Goal: Task Accomplishment & Management: Complete application form

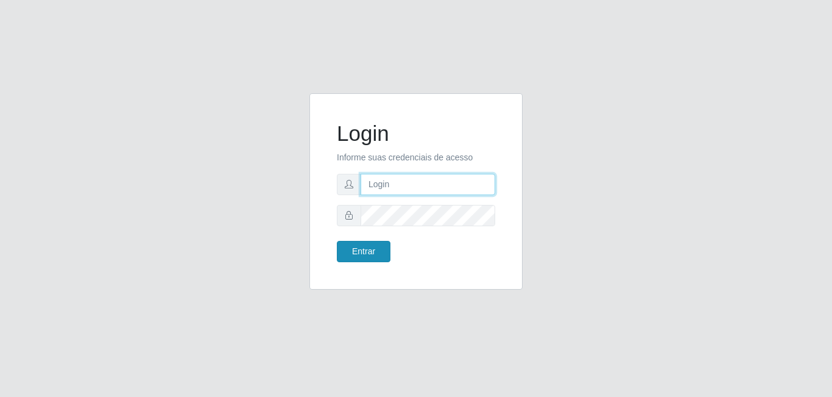
type input "gerente.loja4@marvermelhoatacado.com.br"
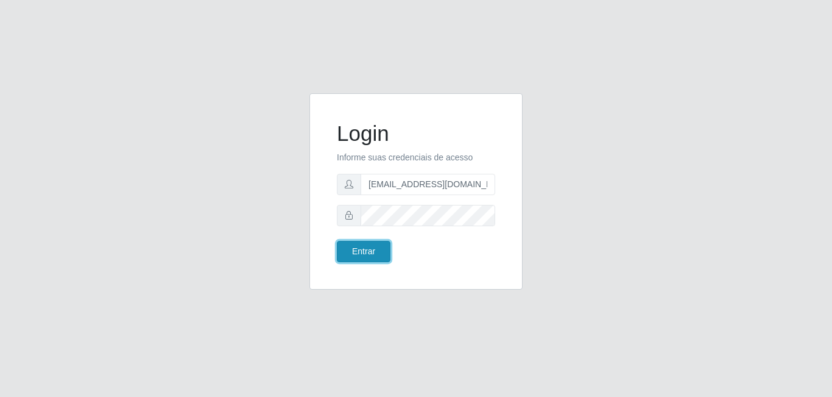
click at [358, 255] on button "Entrar" at bounding box center [364, 251] width 54 height 21
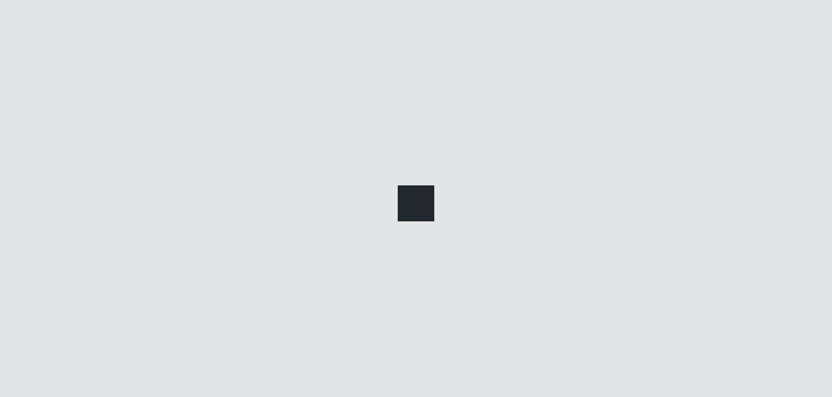
click at [358, 255] on div at bounding box center [416, 198] width 832 height 397
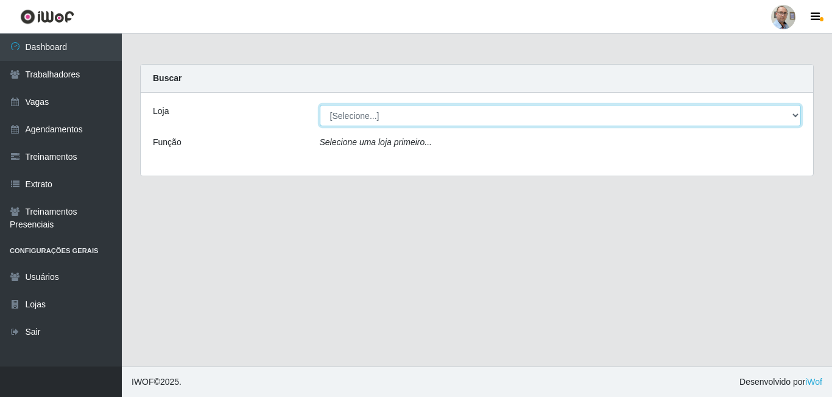
click at [795, 111] on select "[Selecione...] Mar Vermelho - Loja 04" at bounding box center [561, 115] width 482 height 21
select select "251"
click at [320, 105] on select "[Selecione...] Mar Vermelho - Loja 04" at bounding box center [561, 115] width 482 height 21
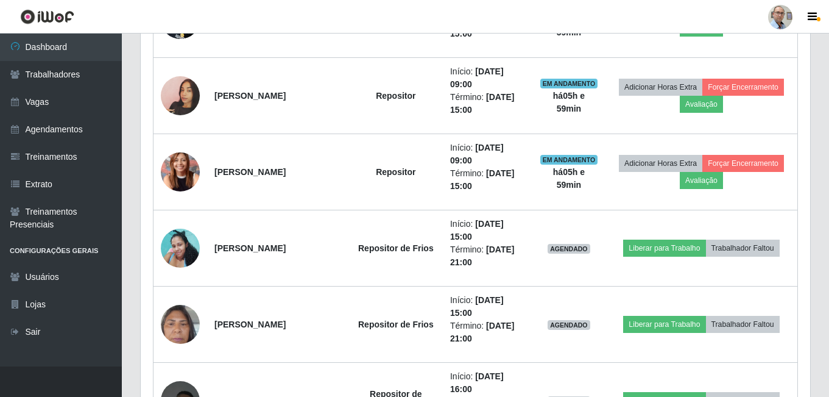
scroll to position [792, 0]
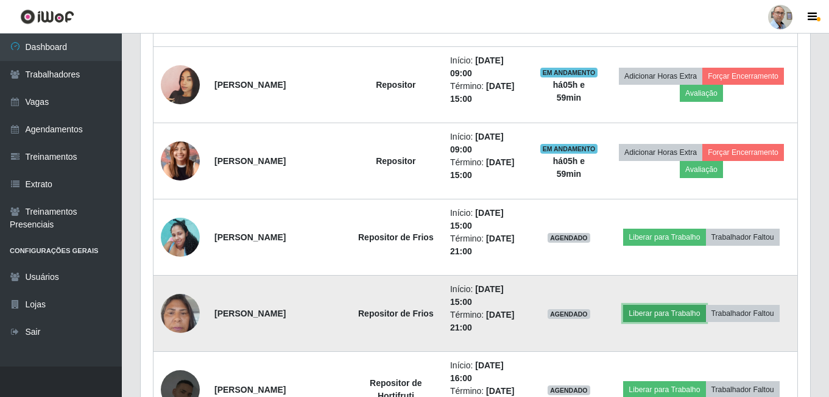
click at [681, 314] on button "Liberar para Trabalho" at bounding box center [664, 313] width 82 height 17
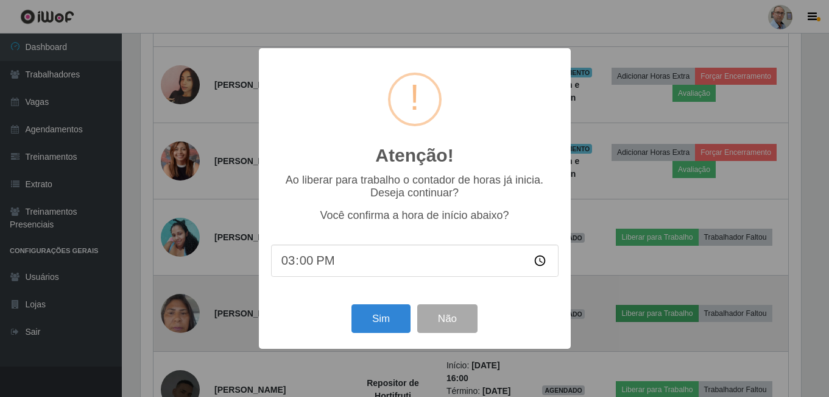
scroll to position [253, 663]
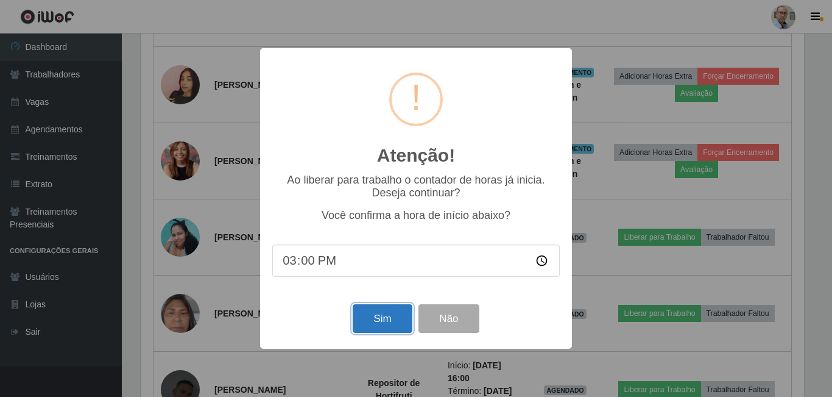
click at [383, 319] on button "Sim" at bounding box center [382, 318] width 59 height 29
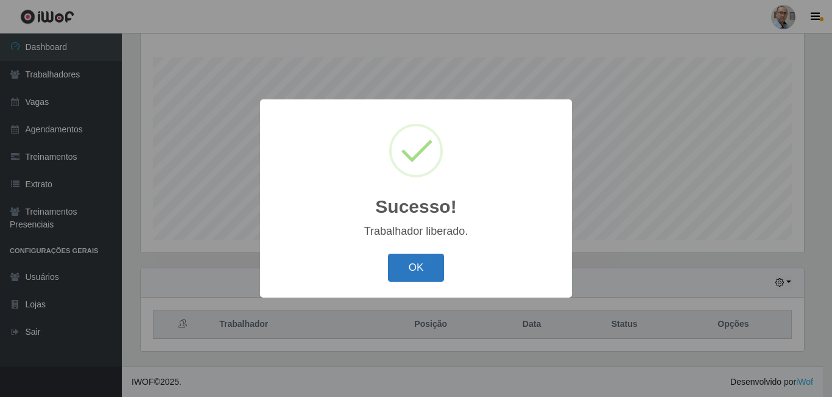
click at [425, 258] on button "OK" at bounding box center [416, 267] width 57 height 29
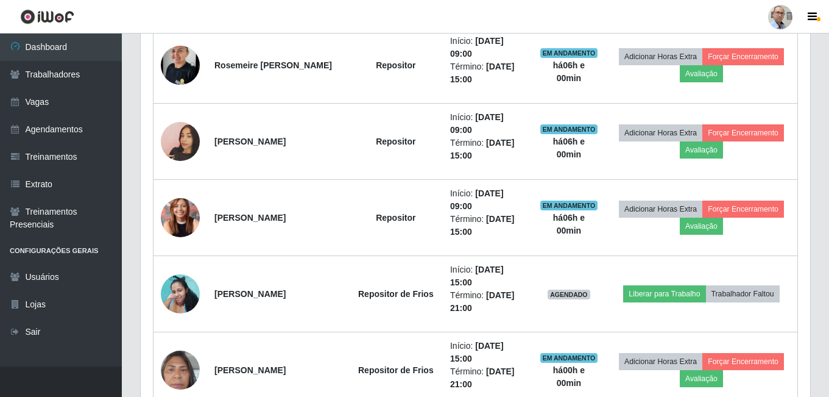
scroll to position [744, 0]
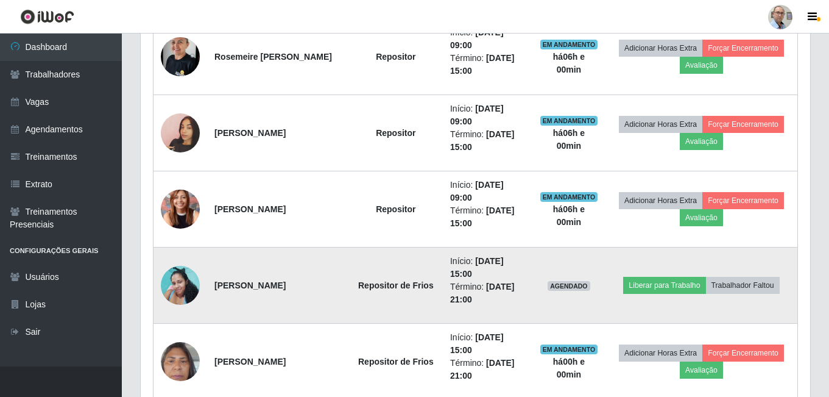
click at [189, 285] on img at bounding box center [180, 285] width 39 height 52
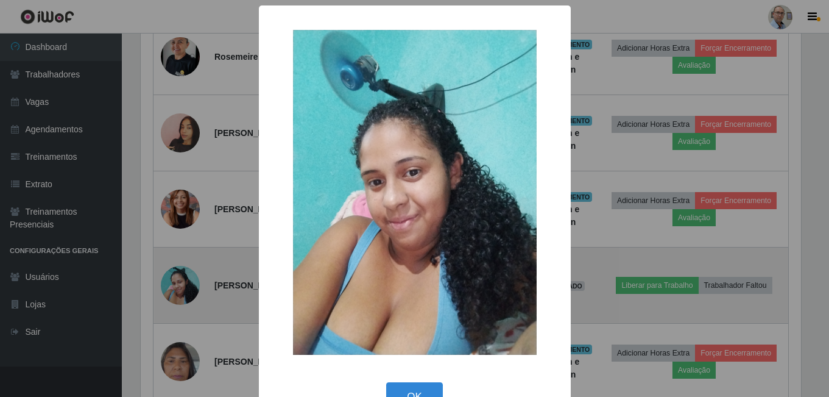
scroll to position [253, 663]
click at [189, 285] on div "× OK Cancel" at bounding box center [416, 198] width 832 height 397
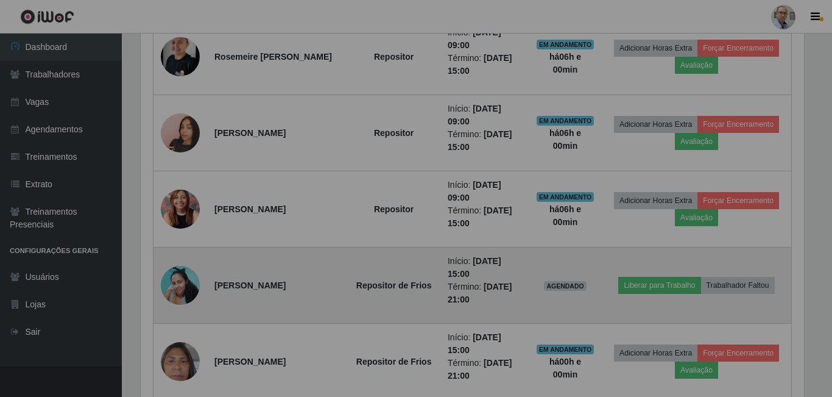
scroll to position [253, 669]
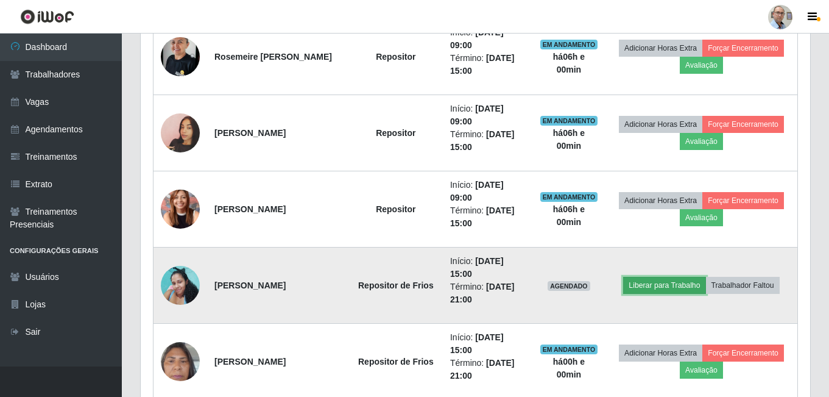
click at [661, 288] on button "Liberar para Trabalho" at bounding box center [664, 285] width 82 height 17
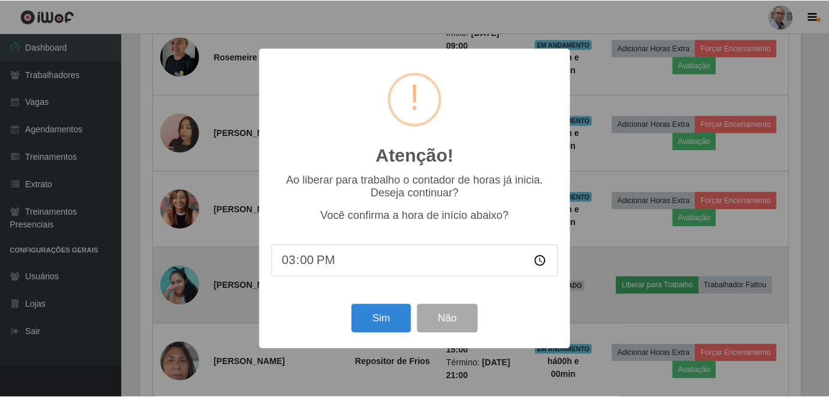
scroll to position [253, 663]
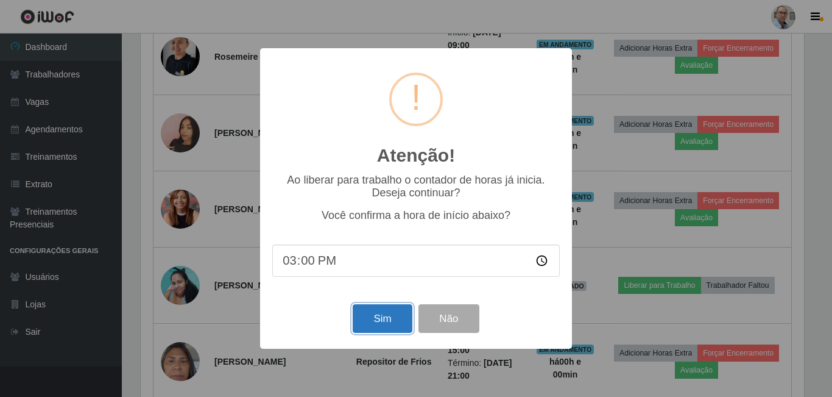
click at [395, 325] on button "Sim" at bounding box center [382, 318] width 59 height 29
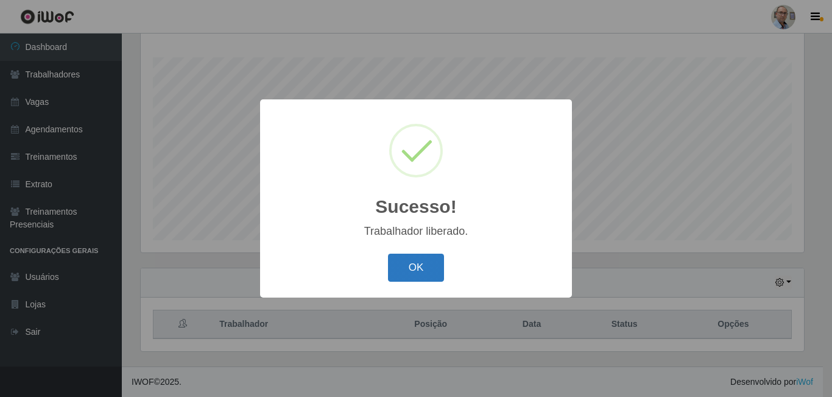
click at [427, 269] on button "OK" at bounding box center [416, 267] width 57 height 29
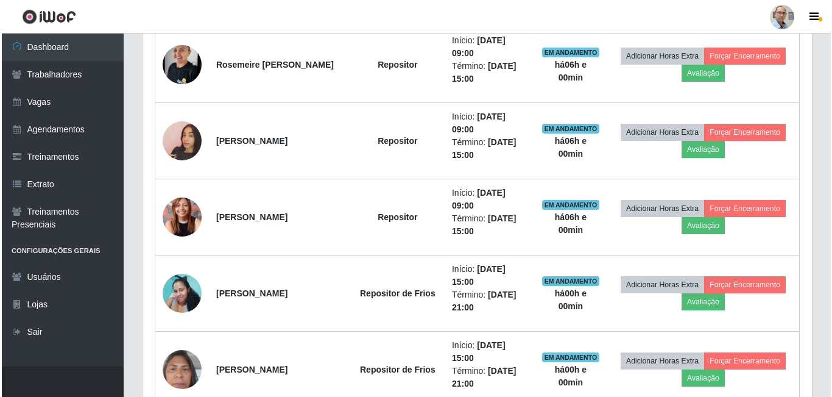
scroll to position [744, 0]
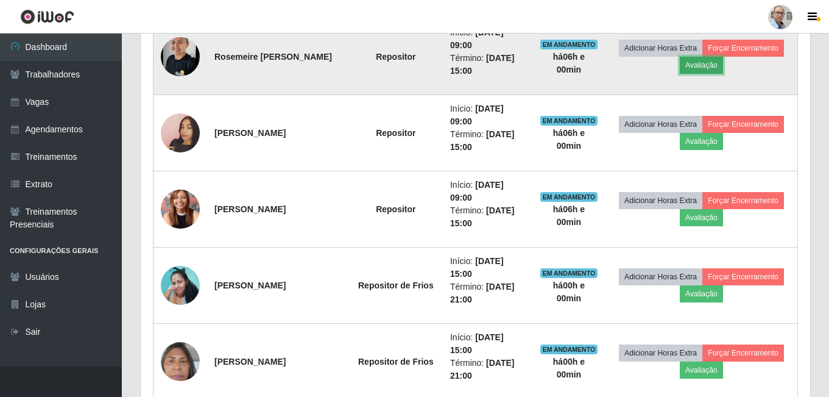
click at [723, 62] on button "Avaliação" at bounding box center [701, 65] width 43 height 17
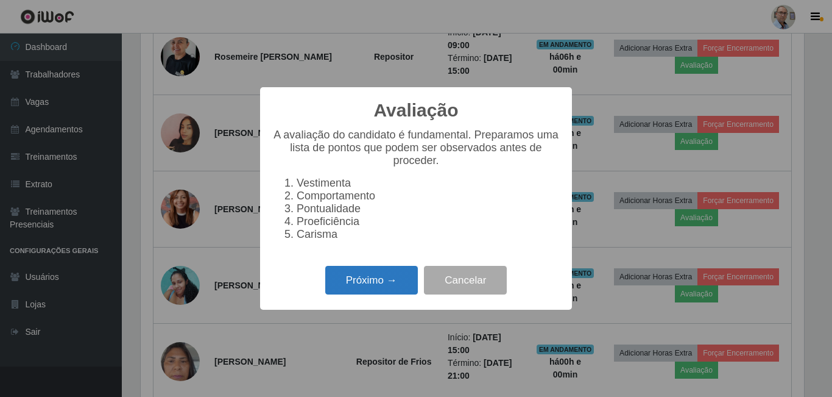
click at [372, 293] on button "Próximo →" at bounding box center [371, 280] width 93 height 29
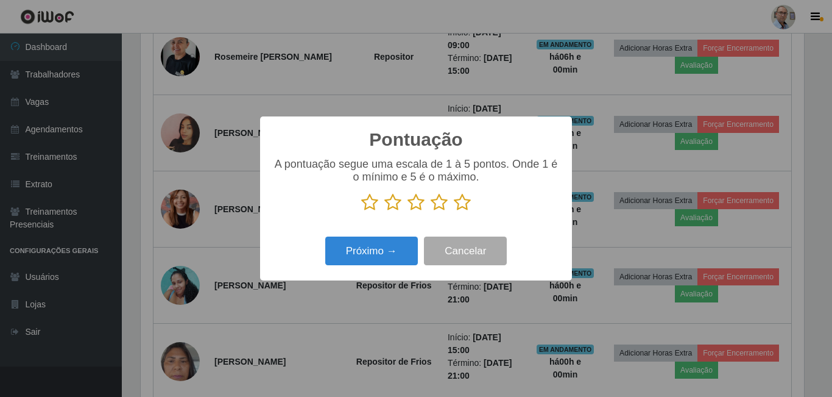
click at [464, 202] on icon at bounding box center [462, 202] width 17 height 18
click at [454, 211] on input "radio" at bounding box center [454, 211] width 0 height 0
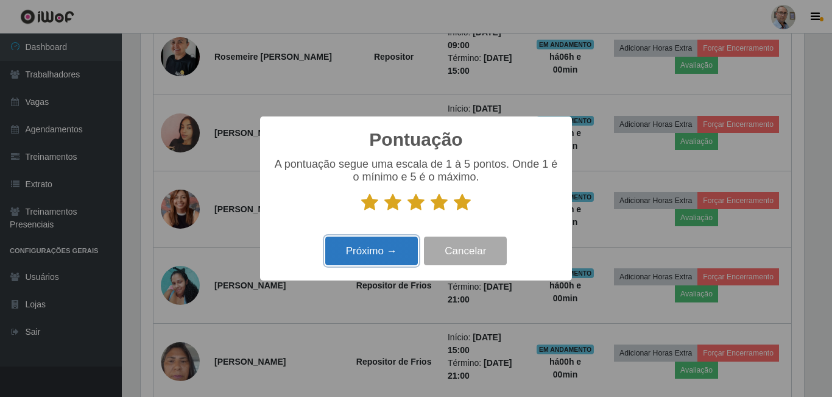
click at [360, 256] on button "Próximo →" at bounding box center [371, 250] width 93 height 29
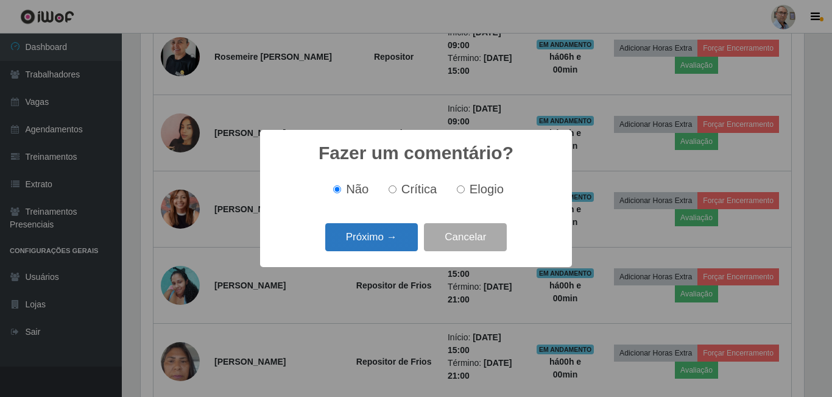
click at [365, 244] on button "Próximo →" at bounding box center [371, 237] width 93 height 29
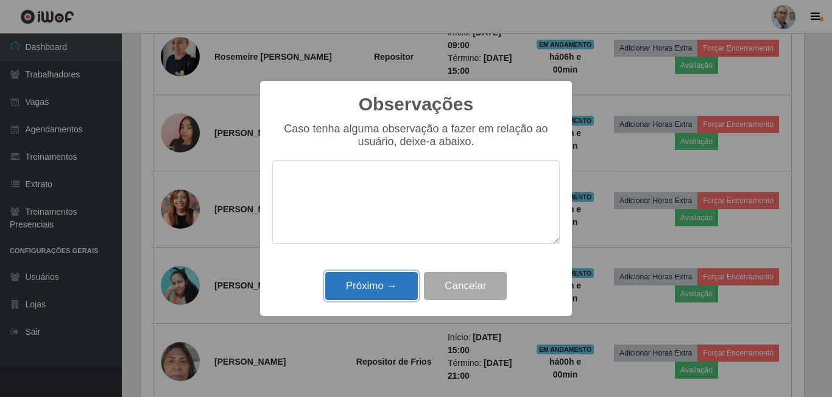
click at [386, 281] on button "Próximo →" at bounding box center [371, 286] width 93 height 29
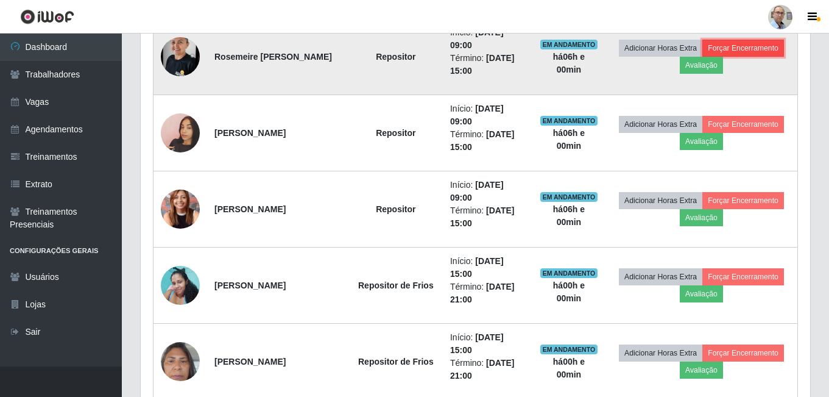
click at [705, 57] on button "Forçar Encerramento" at bounding box center [743, 48] width 82 height 17
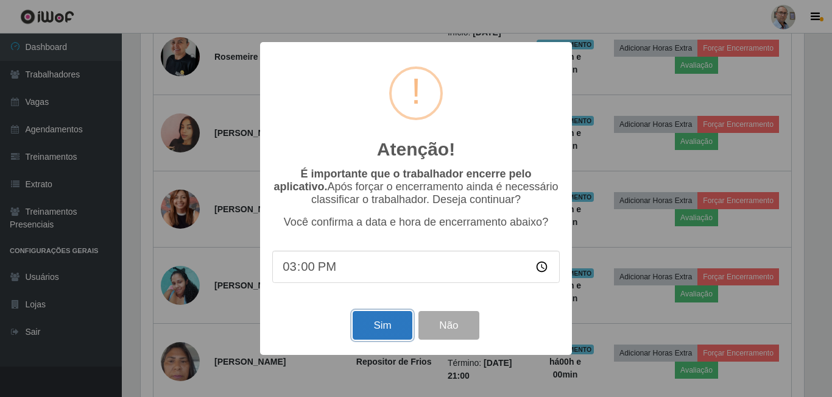
click at [371, 333] on button "Sim" at bounding box center [382, 325] width 59 height 29
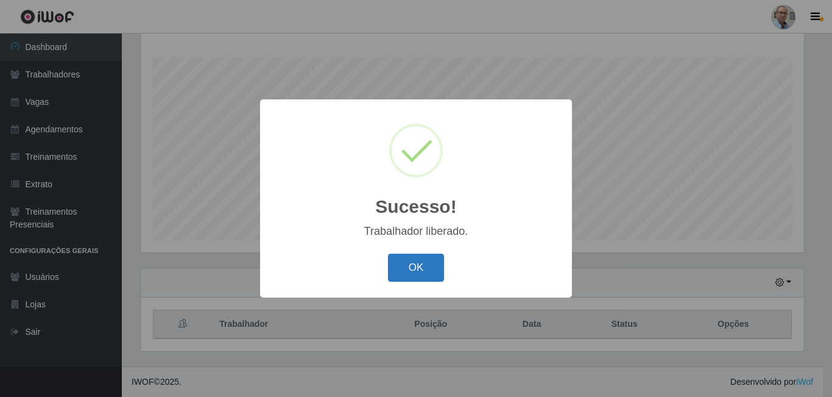
click at [414, 265] on button "OK" at bounding box center [416, 267] width 57 height 29
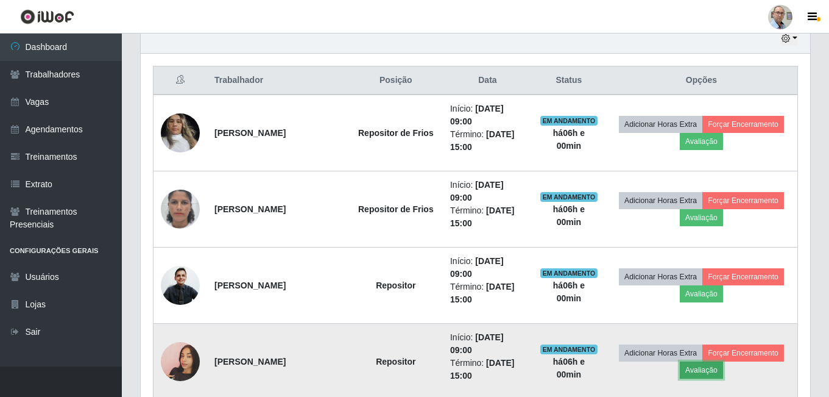
click at [723, 369] on button "Avaliação" at bounding box center [701, 369] width 43 height 17
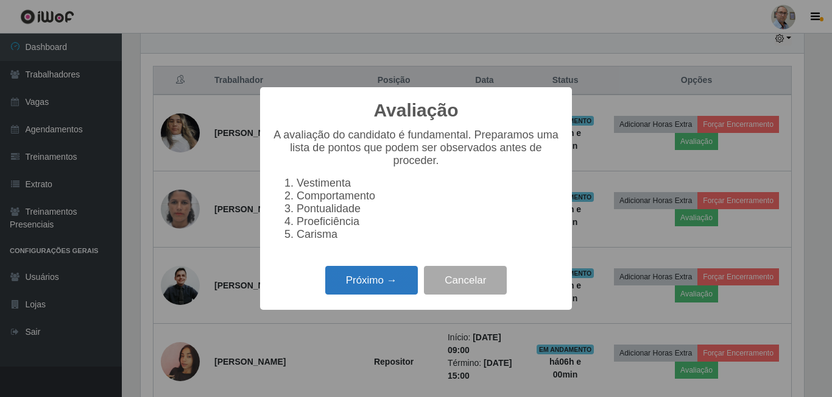
click at [370, 281] on button "Próximo →" at bounding box center [371, 280] width 93 height 29
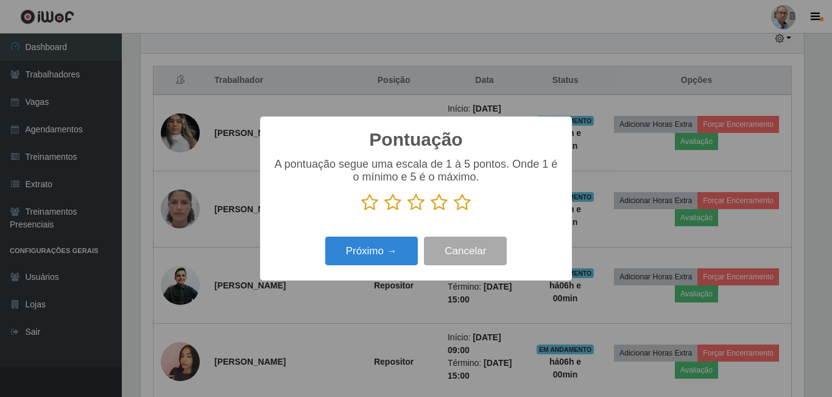
click at [464, 198] on icon at bounding box center [462, 202] width 17 height 18
click at [454, 211] on input "radio" at bounding box center [454, 211] width 0 height 0
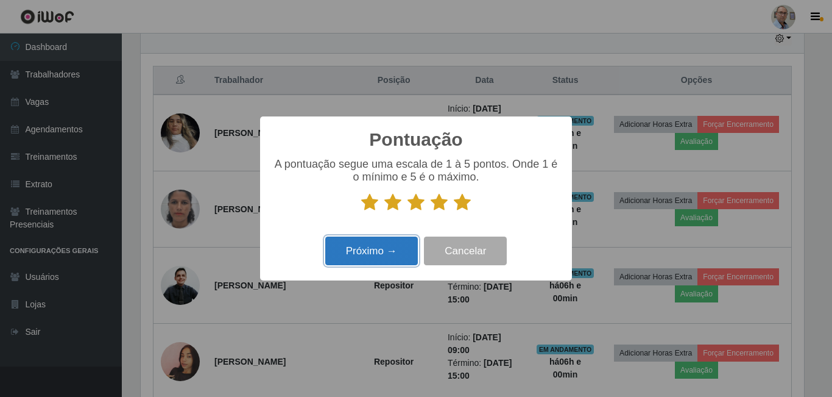
click at [378, 258] on button "Próximo →" at bounding box center [371, 250] width 93 height 29
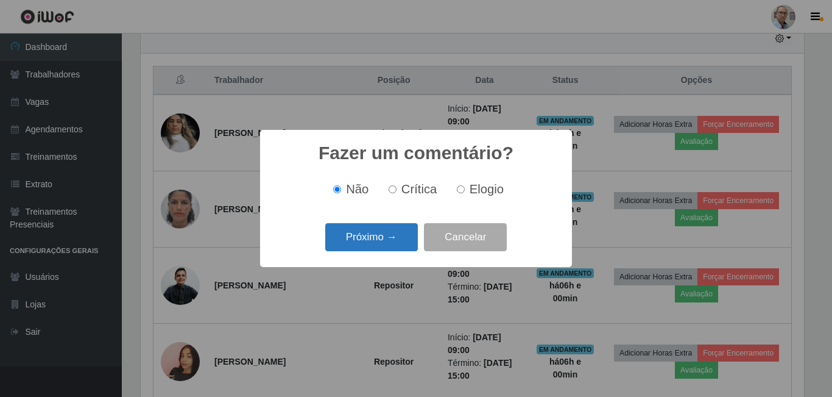
click at [394, 235] on button "Próximo →" at bounding box center [371, 237] width 93 height 29
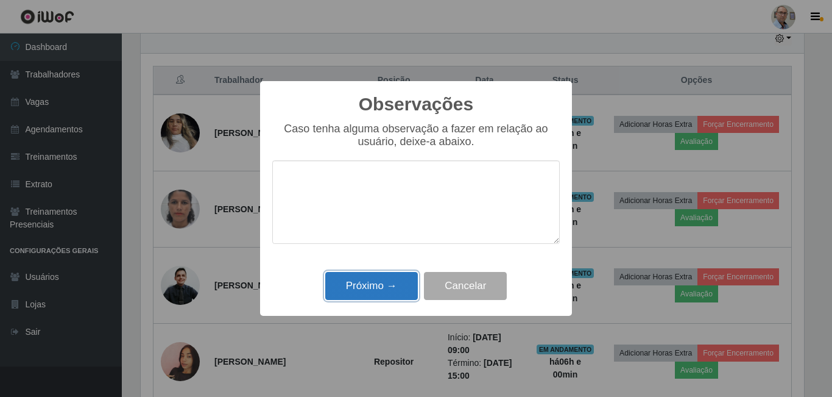
click at [389, 287] on button "Próximo →" at bounding box center [371, 286] width 93 height 29
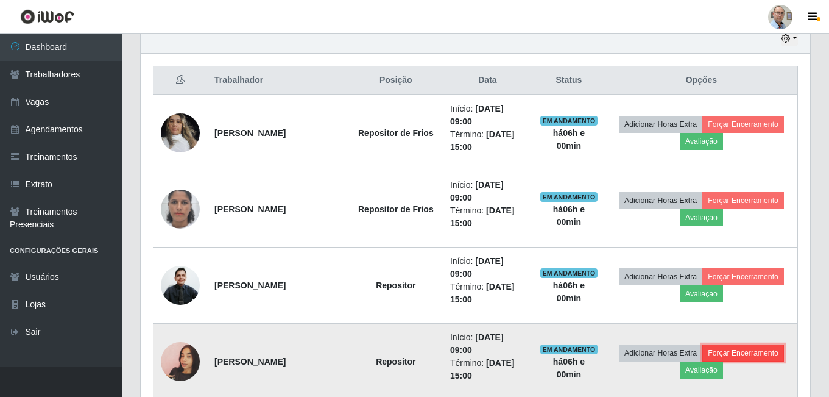
click at [702, 361] on button "Forçar Encerramento" at bounding box center [743, 352] width 82 height 17
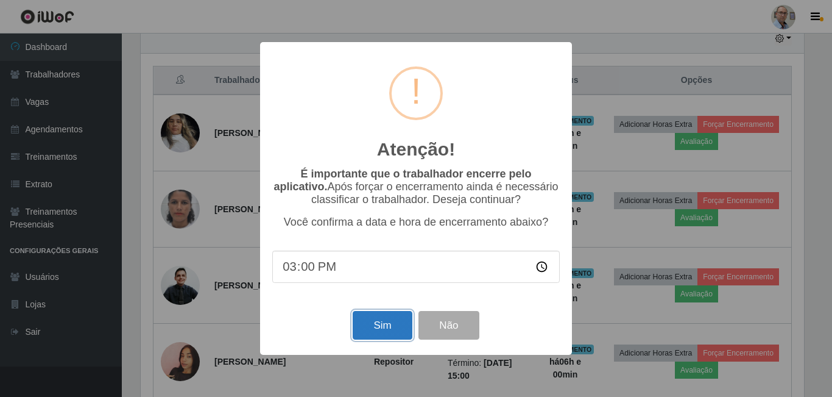
click at [370, 329] on button "Sim" at bounding box center [382, 325] width 59 height 29
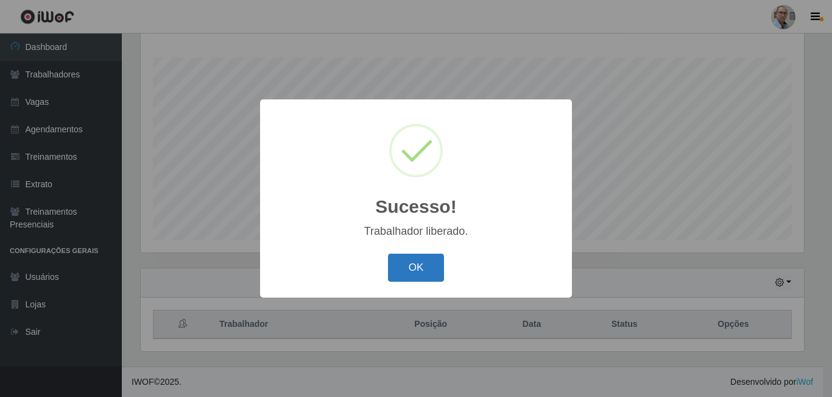
click at [415, 264] on button "OK" at bounding box center [416, 267] width 57 height 29
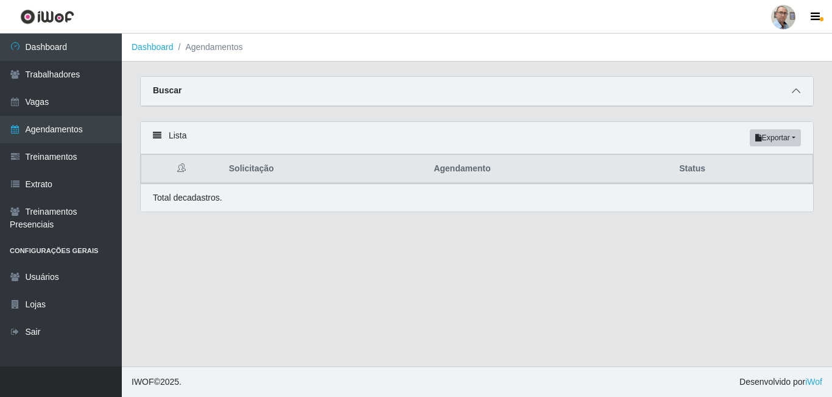
click at [794, 94] on icon at bounding box center [796, 90] width 9 height 9
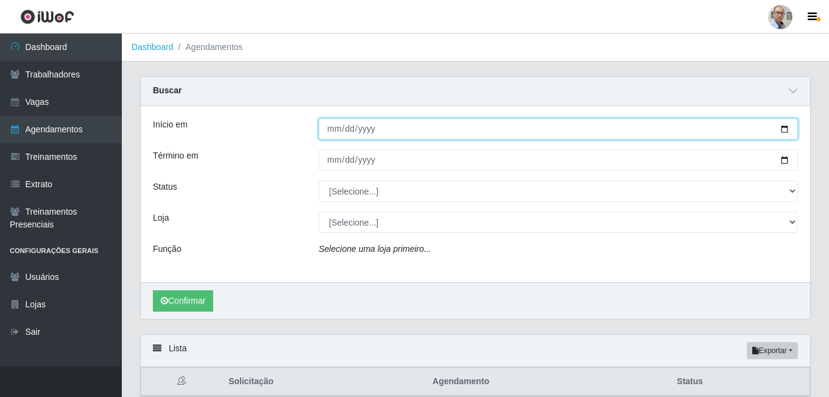
click at [778, 132] on input "Início em" at bounding box center [558, 128] width 479 height 21
click at [783, 130] on input "Início em" at bounding box center [558, 128] width 479 height 21
type input "[DATE]"
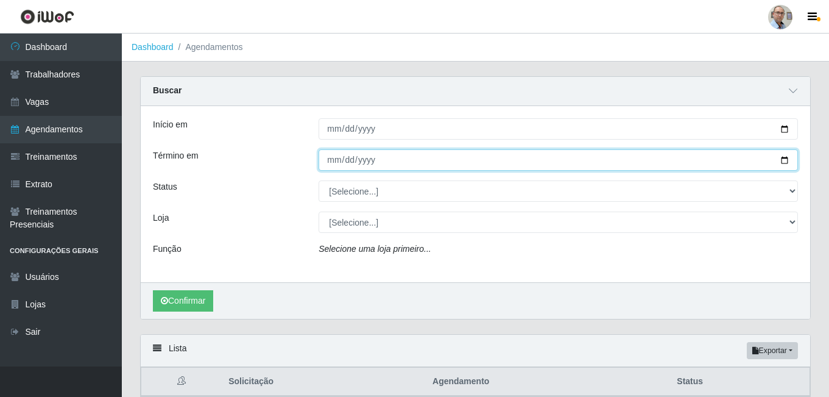
click at [785, 161] on input "Término em" at bounding box center [558, 159] width 479 height 21
type input "[DATE]"
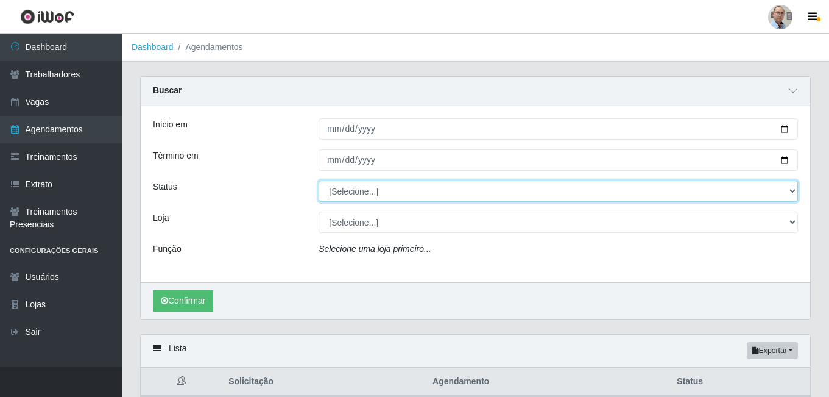
click at [376, 188] on select "[Selecione...] AGENDADO AGUARDANDO LIBERAR EM ANDAMENTO EM REVISÃO FINALIZADO C…" at bounding box center [558, 190] width 479 height 21
select select "FINALIZADO"
click at [319, 181] on select "[Selecione...] AGENDADO AGUARDANDO LIBERAR EM ANDAMENTO EM REVISÃO FINALIZADO C…" at bounding box center [558, 190] width 479 height 21
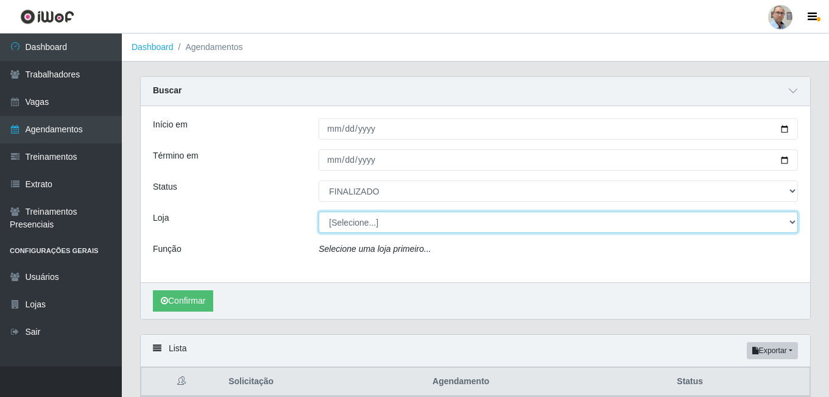
click at [342, 214] on select "[Selecione...] Mar Vermelho - Loja 04" at bounding box center [558, 221] width 479 height 21
select select "251"
click at [319, 212] on select "[Selecione...] Mar Vermelho - Loja 04" at bounding box center [558, 221] width 479 height 21
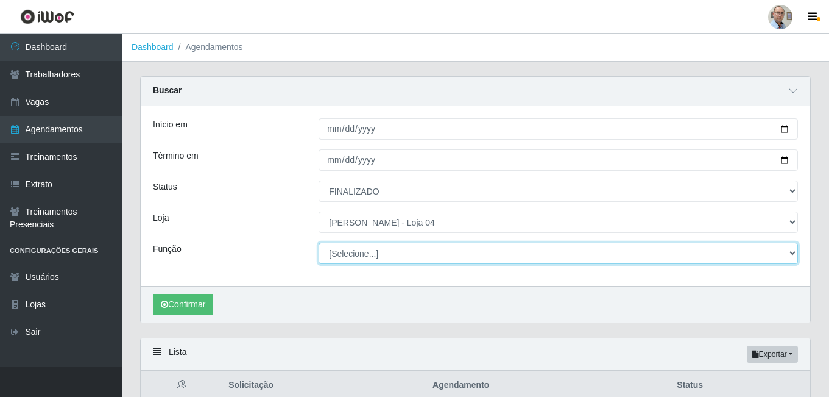
click at [355, 252] on select "[Selecione...] ASG ASG + ASG ++ Auxiliar de Depósito Auxiliar de Depósito + Aux…" at bounding box center [558, 252] width 479 height 21
select select "22"
click at [319, 243] on select "[Selecione...] ASG ASG + ASG ++ Auxiliar de Depósito Auxiliar de Depósito + Aux…" at bounding box center [558, 252] width 479 height 21
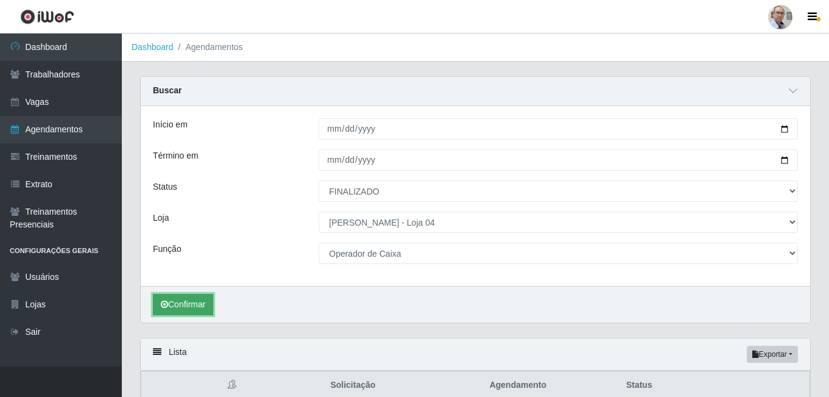
click at [185, 302] on button "Confirmar" at bounding box center [183, 304] width 60 height 21
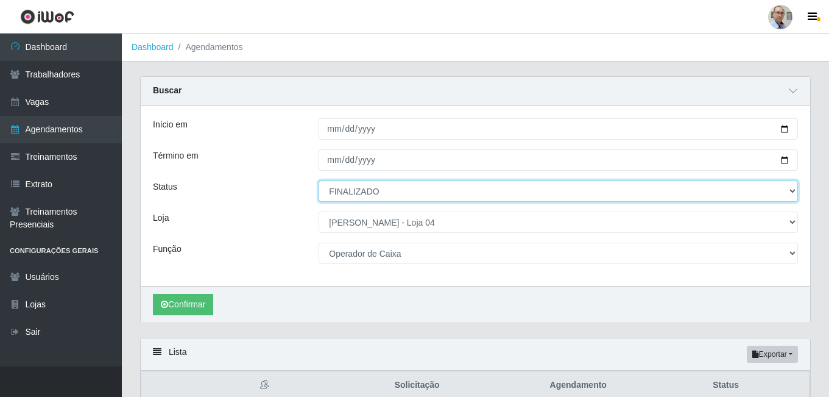
click at [370, 189] on select "[Selecione...] AGENDADO AGUARDANDO LIBERAR EM ANDAMENTO EM REVISÃO FINALIZADO C…" at bounding box center [558, 190] width 479 height 21
click at [319, 181] on select "[Selecione...] AGENDADO AGUARDANDO LIBERAR EM ANDAMENTO EM REVISÃO FINALIZADO C…" at bounding box center [558, 190] width 479 height 21
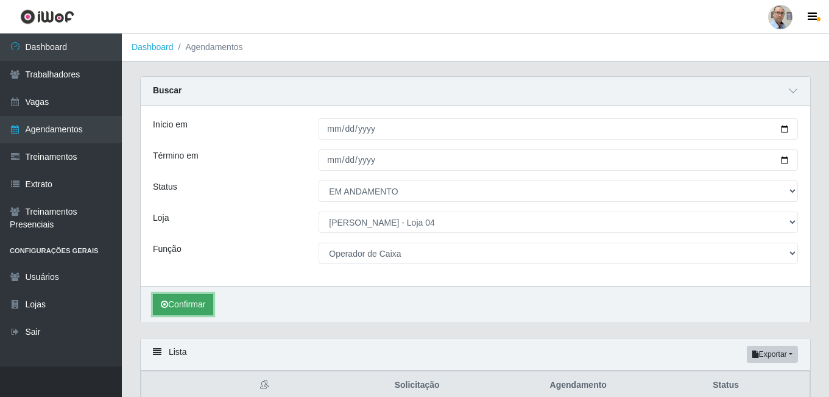
click at [183, 302] on button "Confirmar" at bounding box center [183, 304] width 60 height 21
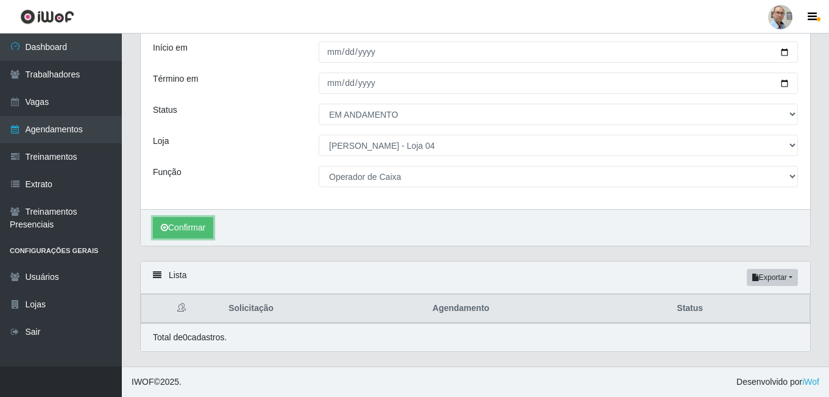
scroll to position [77, 0]
click at [188, 228] on button "Confirmar" at bounding box center [183, 227] width 60 height 21
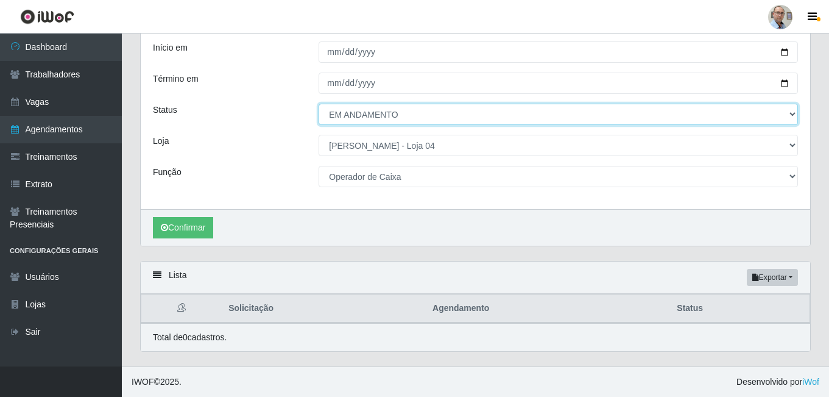
click at [388, 113] on select "[Selecione...] AGENDADO AGUARDANDO LIBERAR EM ANDAMENTO EM REVISÃO FINALIZADO C…" at bounding box center [558, 114] width 479 height 21
select select "EM REVISÃO"
click at [319, 104] on select "[Selecione...] AGENDADO AGUARDANDO LIBERAR EM ANDAMENTO EM REVISÃO FINALIZADO C…" at bounding box center [558, 114] width 479 height 21
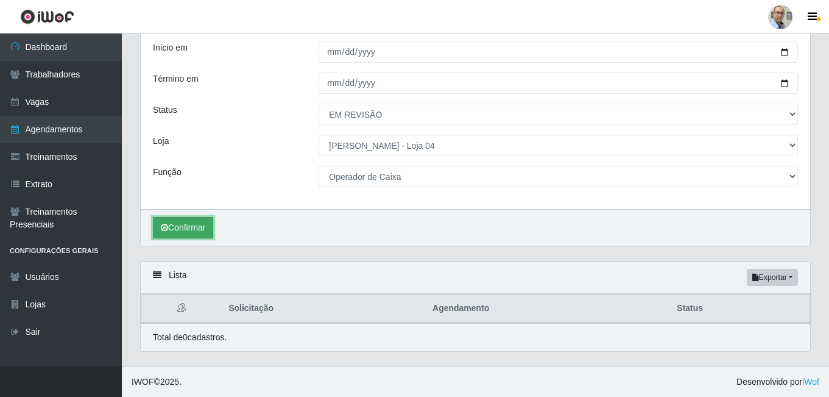
click at [186, 228] on button "Confirmar" at bounding box center [183, 227] width 60 height 21
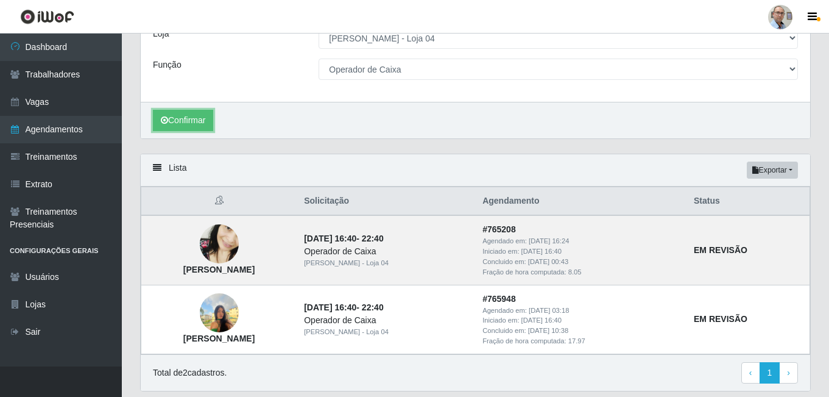
scroll to position [199, 0]
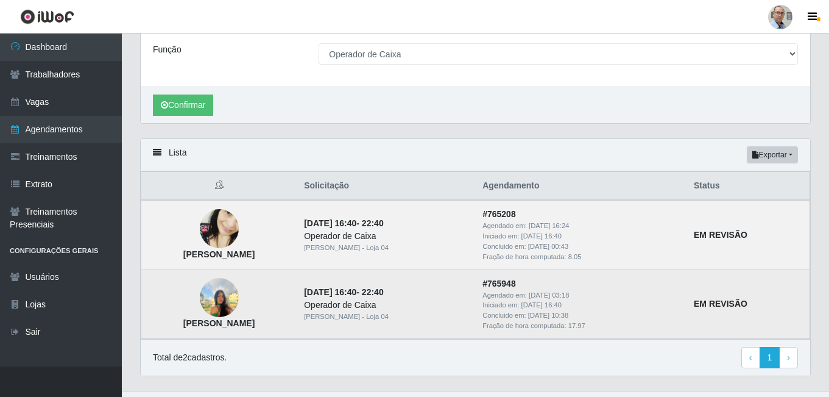
click at [239, 297] on img at bounding box center [219, 298] width 39 height 52
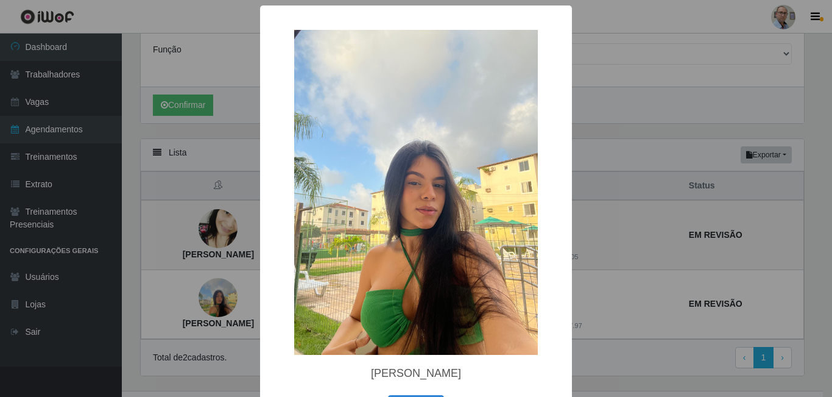
click at [253, 297] on div "× [PERSON_NAME] OK Cancel" at bounding box center [416, 198] width 832 height 397
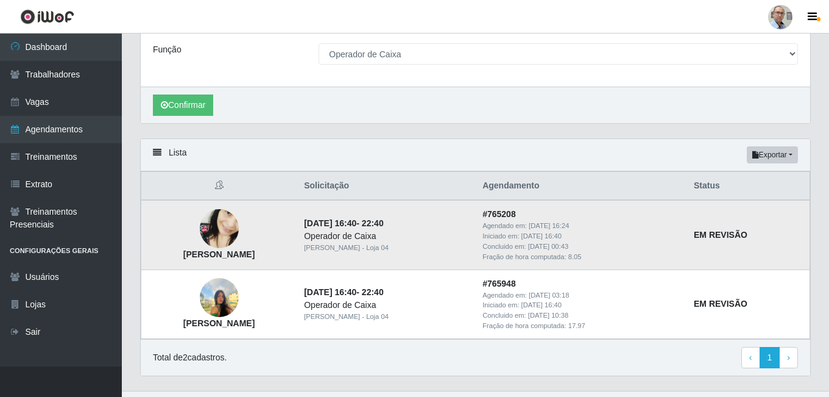
click at [239, 217] on img at bounding box center [219, 228] width 39 height 85
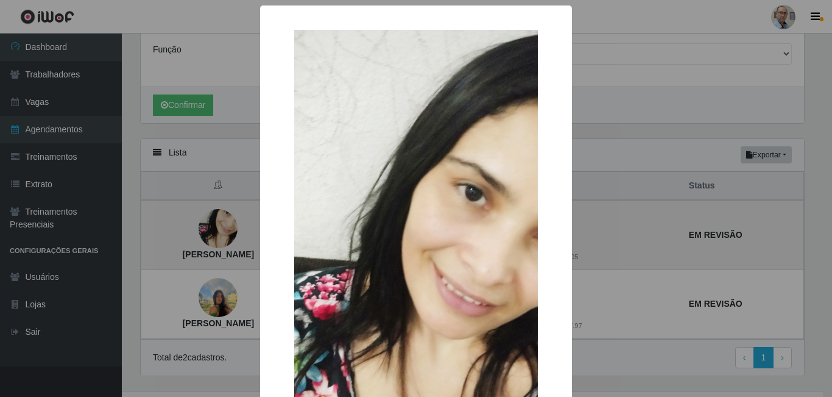
click at [253, 217] on div "× [PERSON_NAME] OK Cancel" at bounding box center [416, 198] width 832 height 397
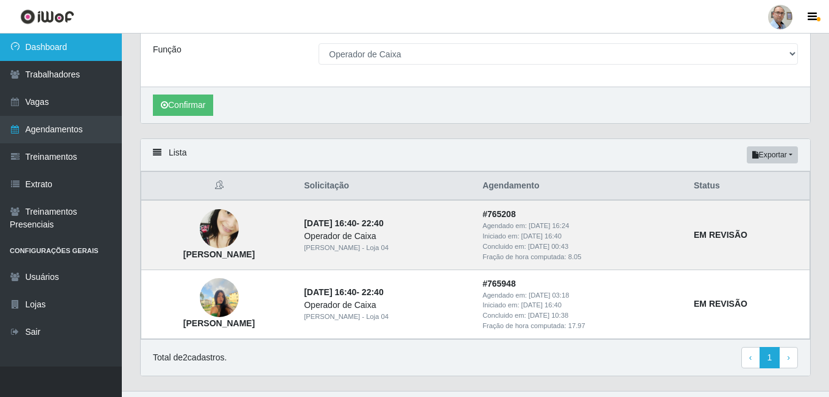
click at [38, 47] on link "Dashboard" at bounding box center [61, 47] width 122 height 27
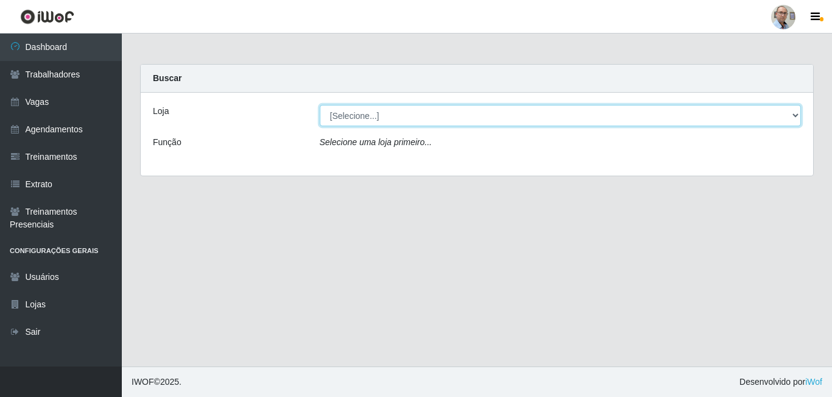
click at [386, 116] on select "[Selecione...] Mar Vermelho - Loja 04" at bounding box center [561, 115] width 482 height 21
select select "251"
click at [320, 105] on select "[Selecione...] Mar Vermelho - Loja 04" at bounding box center [561, 115] width 482 height 21
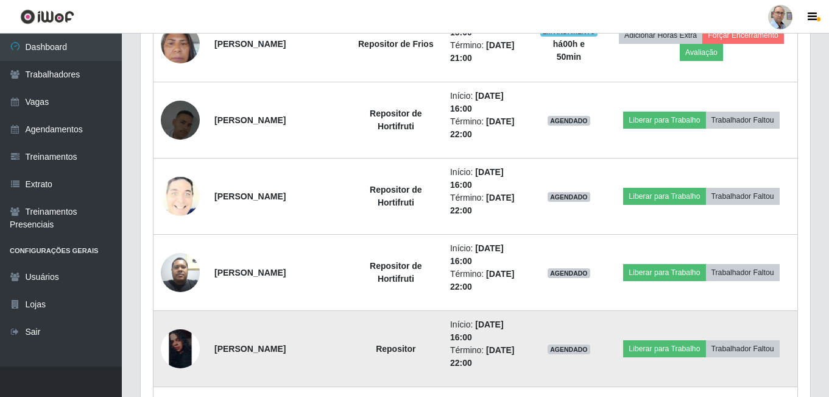
scroll to position [609, 0]
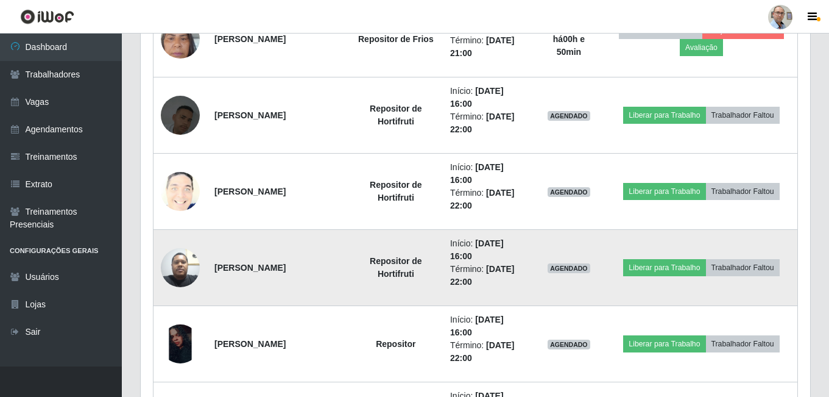
click at [176, 272] on img at bounding box center [180, 267] width 39 height 52
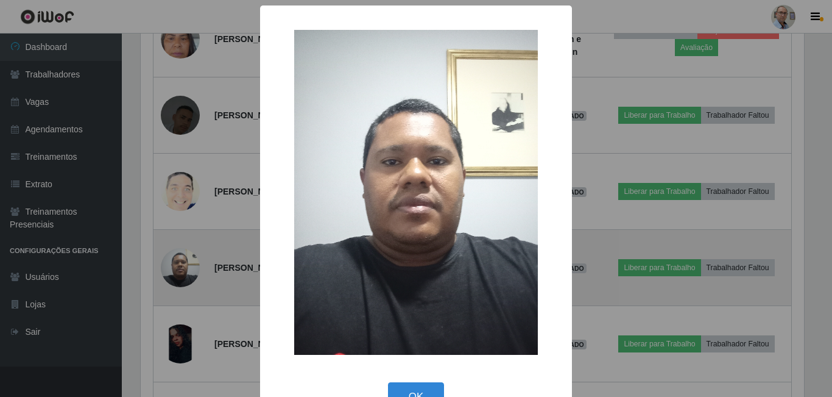
click at [176, 272] on div "× OK Cancel" at bounding box center [416, 198] width 832 height 397
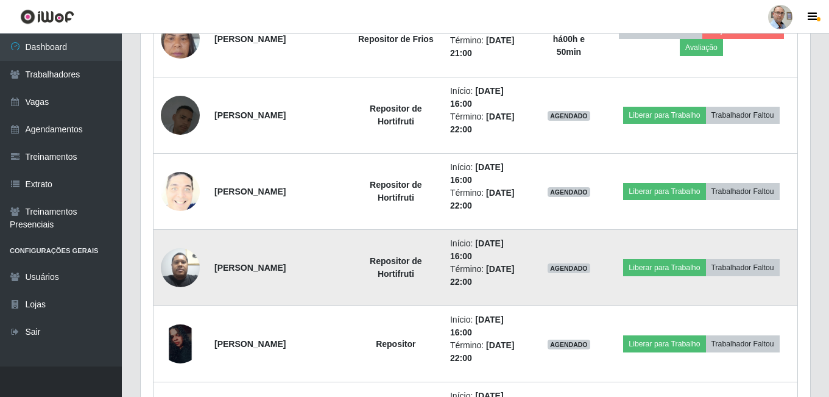
scroll to position [253, 669]
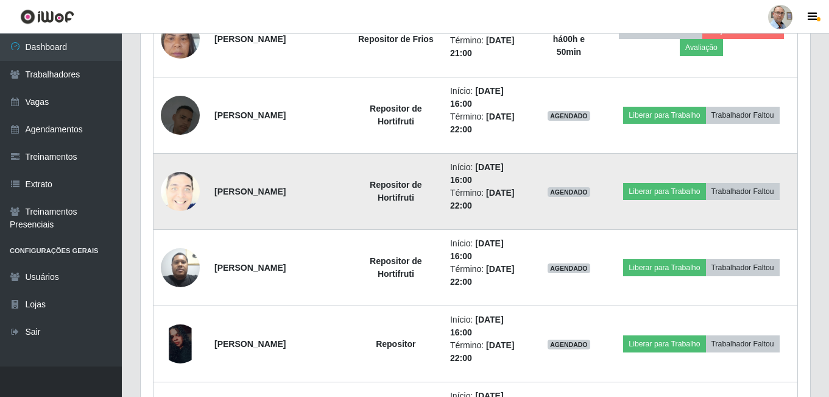
click at [183, 195] on img at bounding box center [180, 192] width 39 height 48
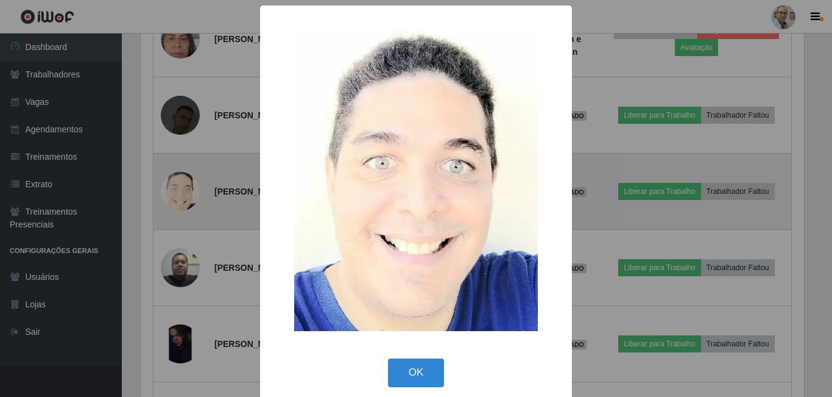
click at [183, 195] on div "× OK Cancel" at bounding box center [416, 198] width 832 height 397
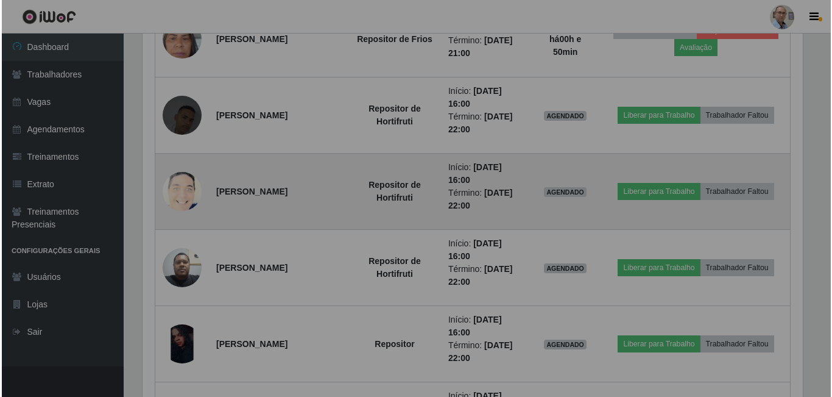
scroll to position [253, 669]
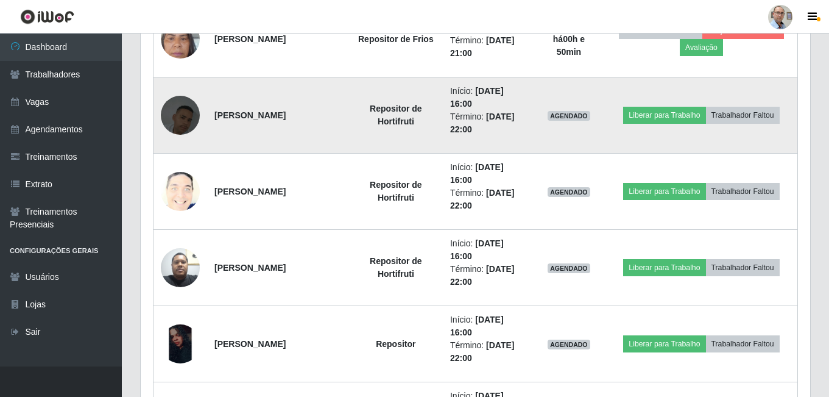
click at [185, 125] on img at bounding box center [180, 114] width 39 height 69
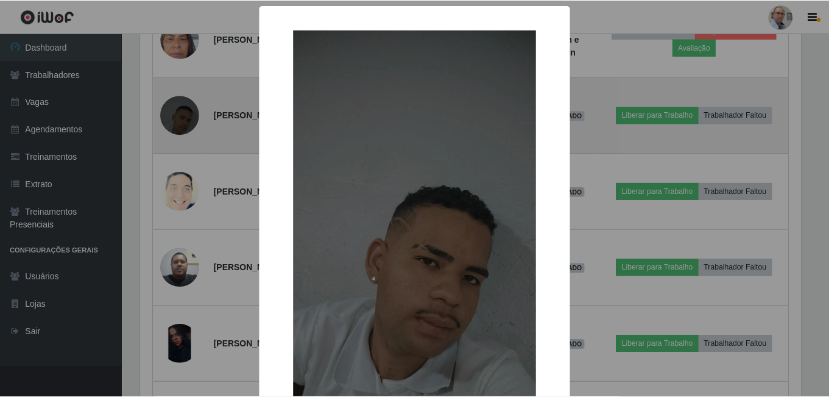
scroll to position [253, 663]
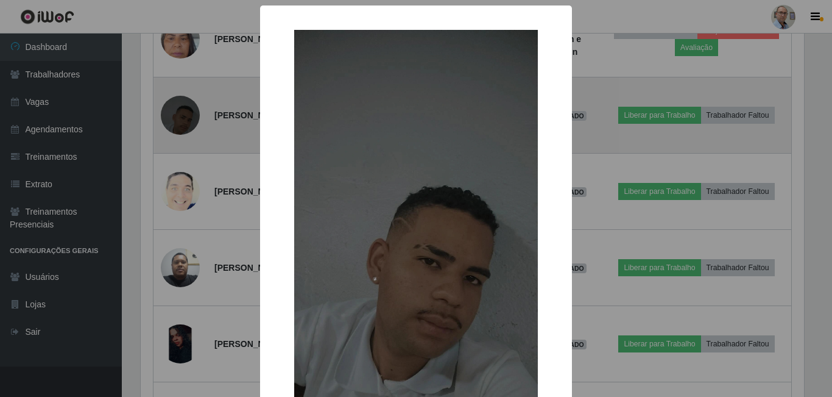
click at [185, 125] on div "× OK Cancel" at bounding box center [416, 198] width 832 height 397
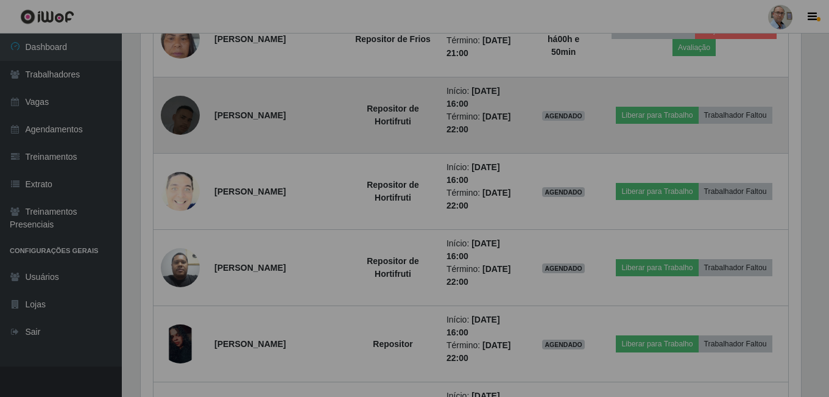
scroll to position [253, 669]
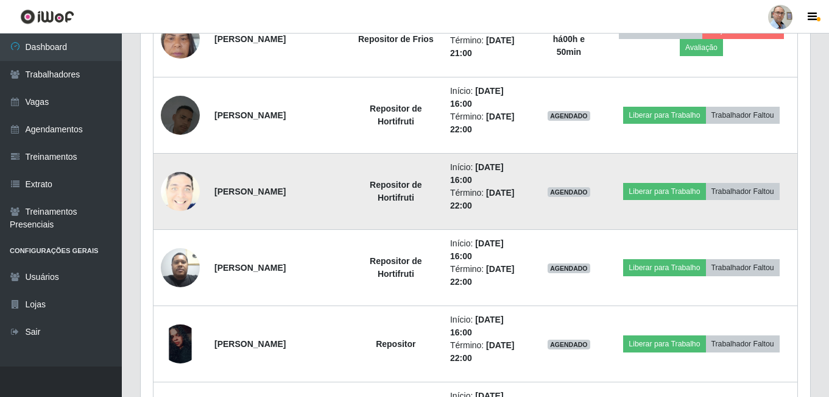
click at [182, 192] on img at bounding box center [180, 192] width 39 height 48
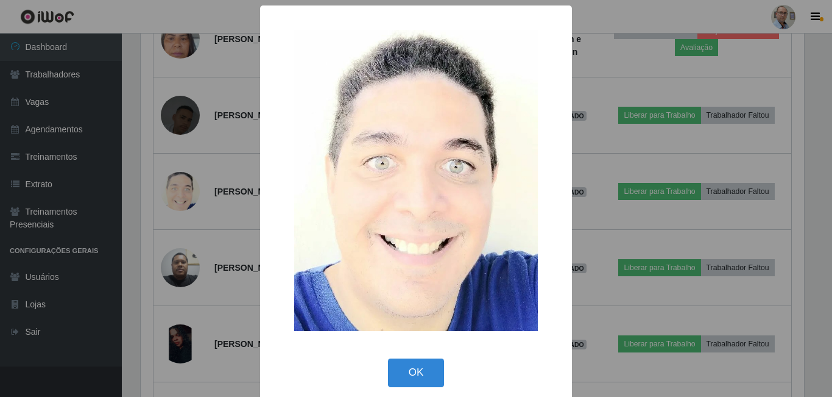
click at [421, 175] on img at bounding box center [416, 180] width 244 height 301
click at [216, 168] on div "× OK Cancel" at bounding box center [416, 198] width 832 height 397
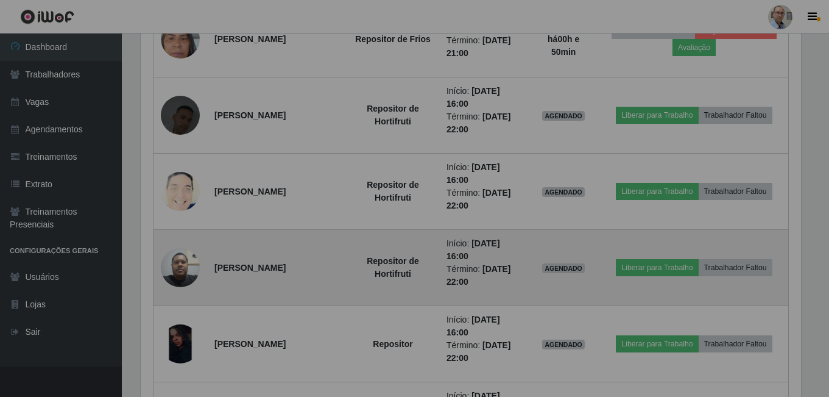
scroll to position [253, 669]
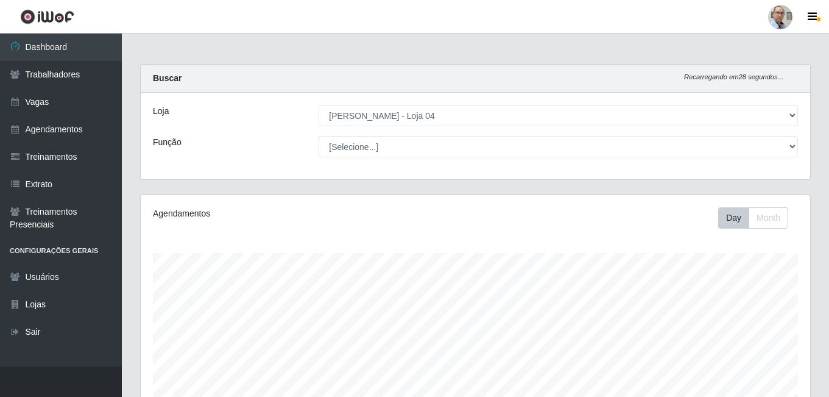
select select "251"
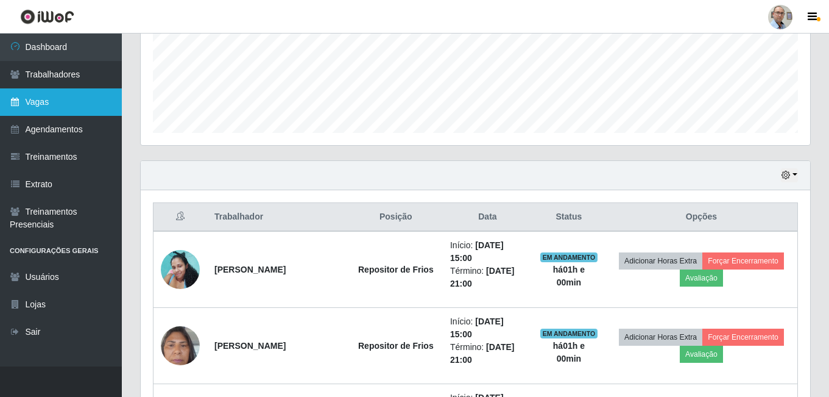
scroll to position [196, 0]
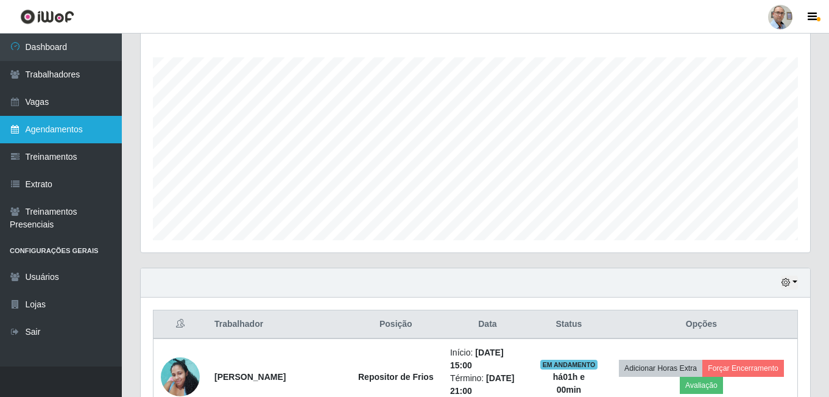
click at [74, 131] on link "Agendamentos" at bounding box center [61, 129] width 122 height 27
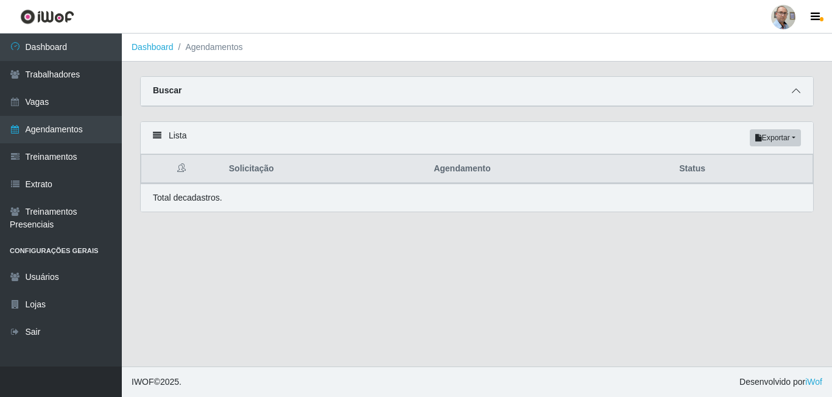
click at [792, 95] on icon at bounding box center [796, 90] width 9 height 9
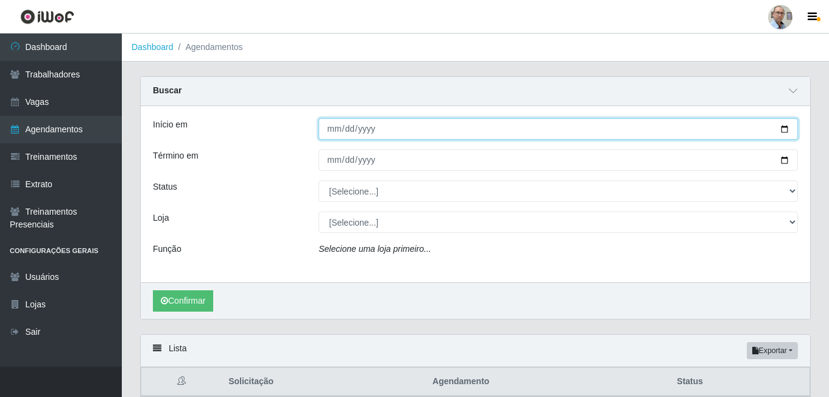
click at [784, 130] on input "Início em" at bounding box center [558, 128] width 479 height 21
type input "[DATE]"
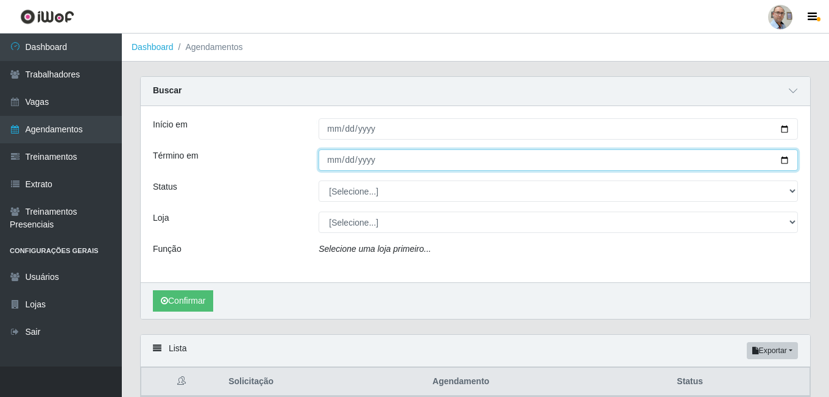
click at [780, 160] on input "Término em" at bounding box center [558, 159] width 479 height 21
type input "[DATE]"
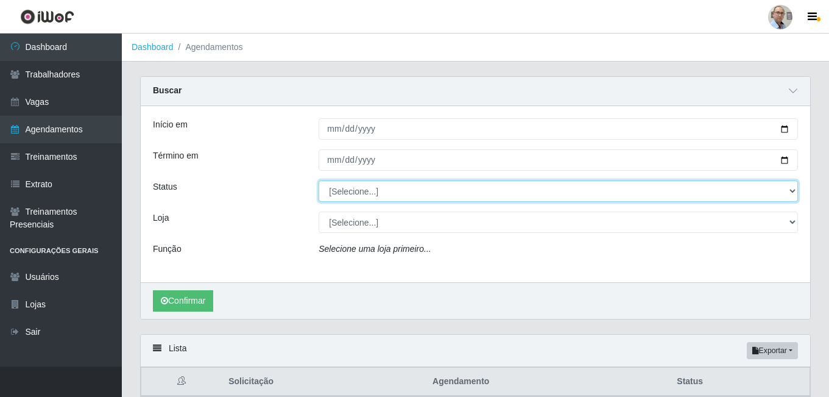
click at [469, 192] on select "[Selecione...] AGENDADO AGUARDANDO LIBERAR EM ANDAMENTO EM REVISÃO FINALIZADO C…" at bounding box center [558, 190] width 479 height 21
select select "AGENDADO"
click at [319, 181] on select "[Selecione...] AGENDADO AGUARDANDO LIBERAR EM ANDAMENTO EM REVISÃO FINALIZADO C…" at bounding box center [558, 190] width 479 height 21
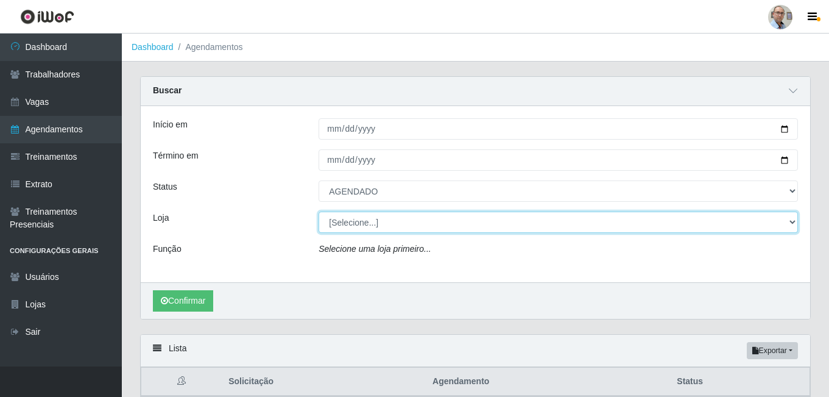
click at [426, 225] on select "[Selecione...] Mar Vermelho - Loja 04" at bounding box center [558, 221] width 479 height 21
select select "251"
click at [319, 212] on select "[Selecione...] Mar Vermelho - Loja 04" at bounding box center [558, 221] width 479 height 21
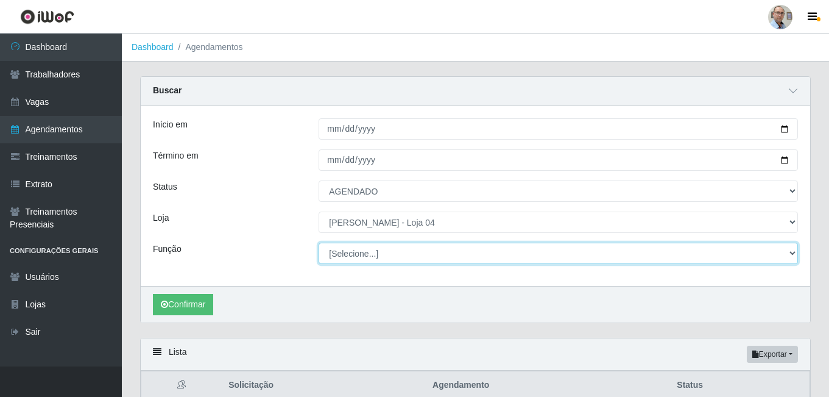
click at [414, 256] on select "[Selecione...] ASG ASG + ASG ++ Auxiliar de Depósito Auxiliar de Depósito + Aux…" at bounding box center [558, 252] width 479 height 21
select select "22"
click at [319, 243] on select "[Selecione...] ASG ASG + ASG ++ Auxiliar de Depósito Auxiliar de Depósito + Aux…" at bounding box center [558, 252] width 479 height 21
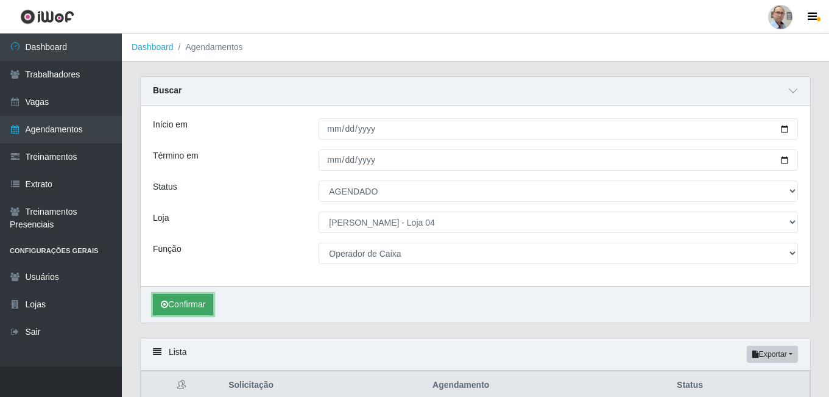
click at [199, 304] on button "Confirmar" at bounding box center [183, 304] width 60 height 21
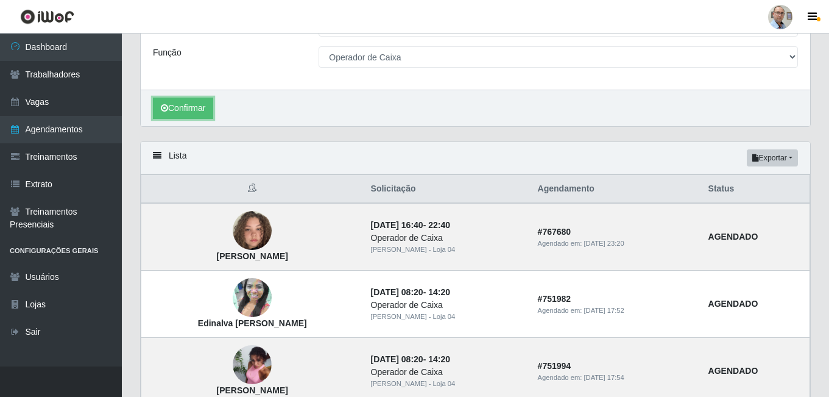
scroll to position [13, 0]
